Goal: Information Seeking & Learning: Learn about a topic

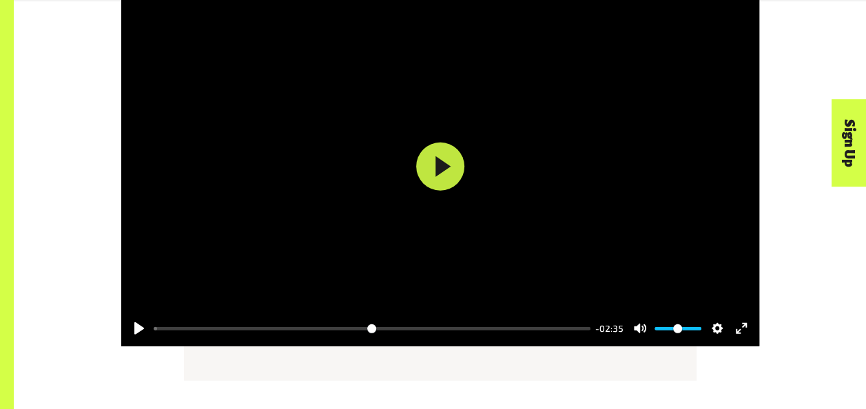
scroll to position [1705, 0]
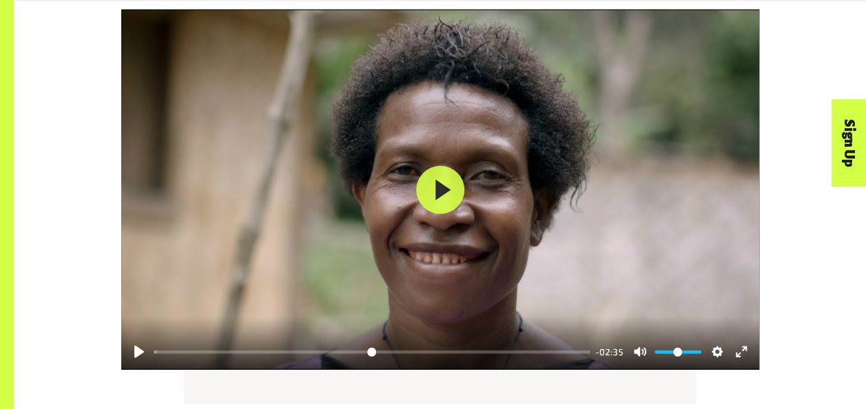
scroll to position [1682, 0]
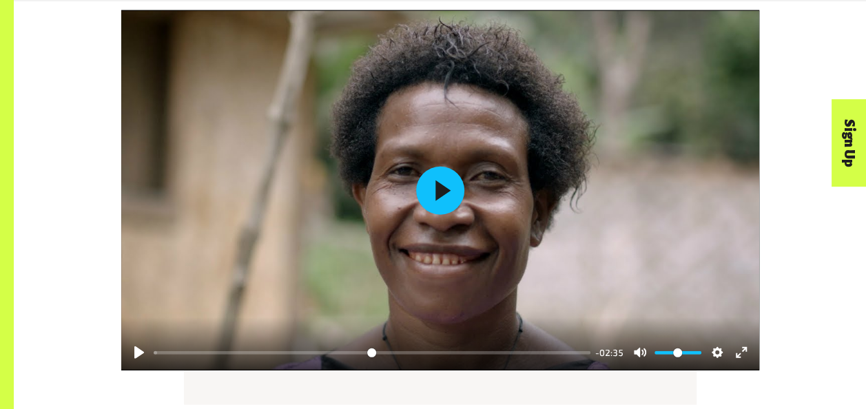
click at [433, 194] on button "Play" at bounding box center [440, 191] width 48 height 48
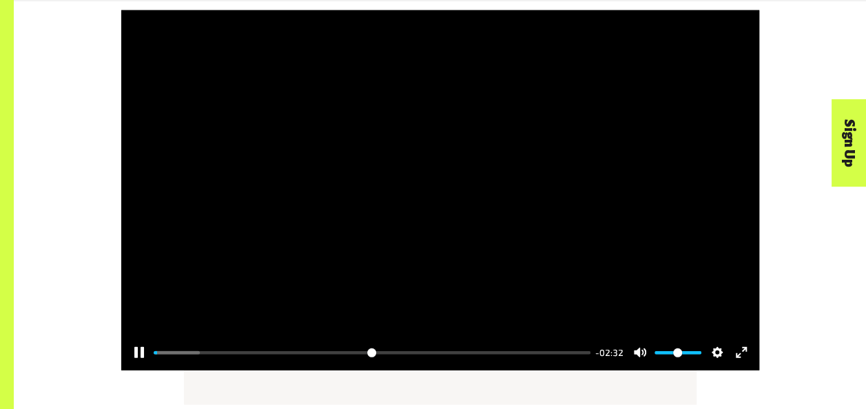
click at [735, 360] on button "Exit fullscreen Enter fullscreen" at bounding box center [742, 353] width 22 height 22
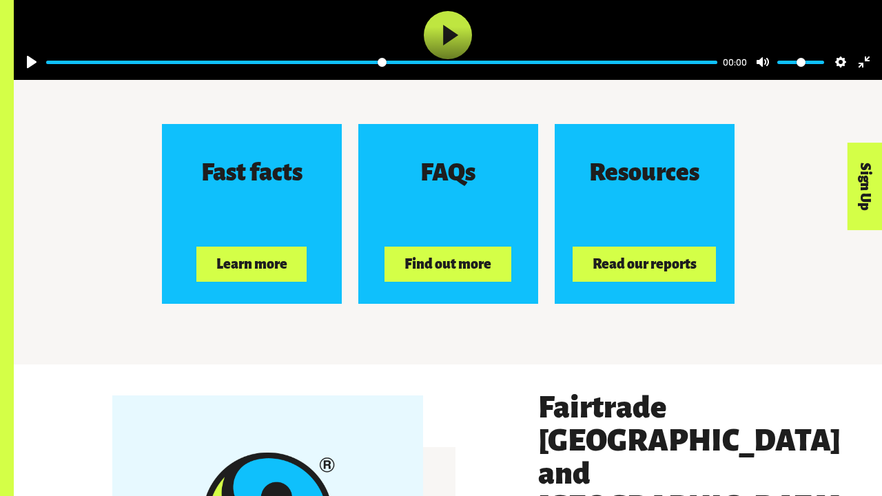
click at [556, 261] on div at bounding box center [448, 193] width 868 height 406
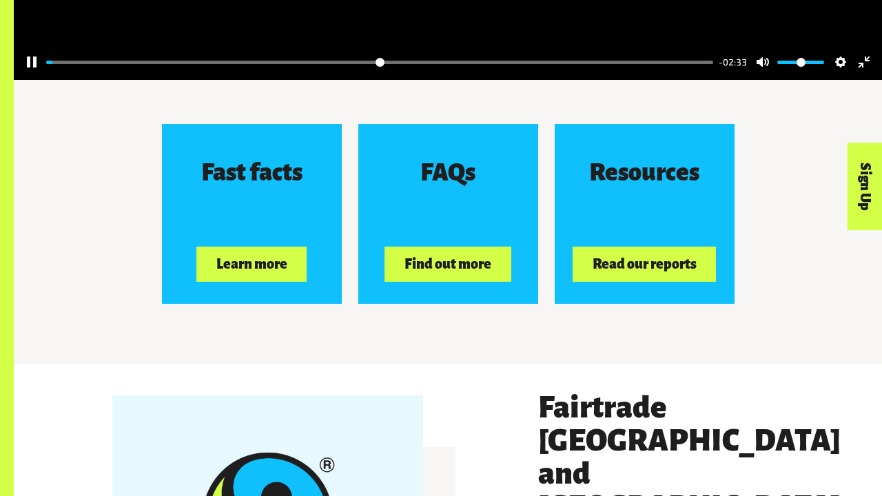
type input "****"
click at [566, 255] on div at bounding box center [448, 193] width 868 height 406
click at [860, 73] on button "Exit fullscreen Enter fullscreen" at bounding box center [864, 62] width 22 height 22
